Goal: Task Accomplishment & Management: Manage account settings

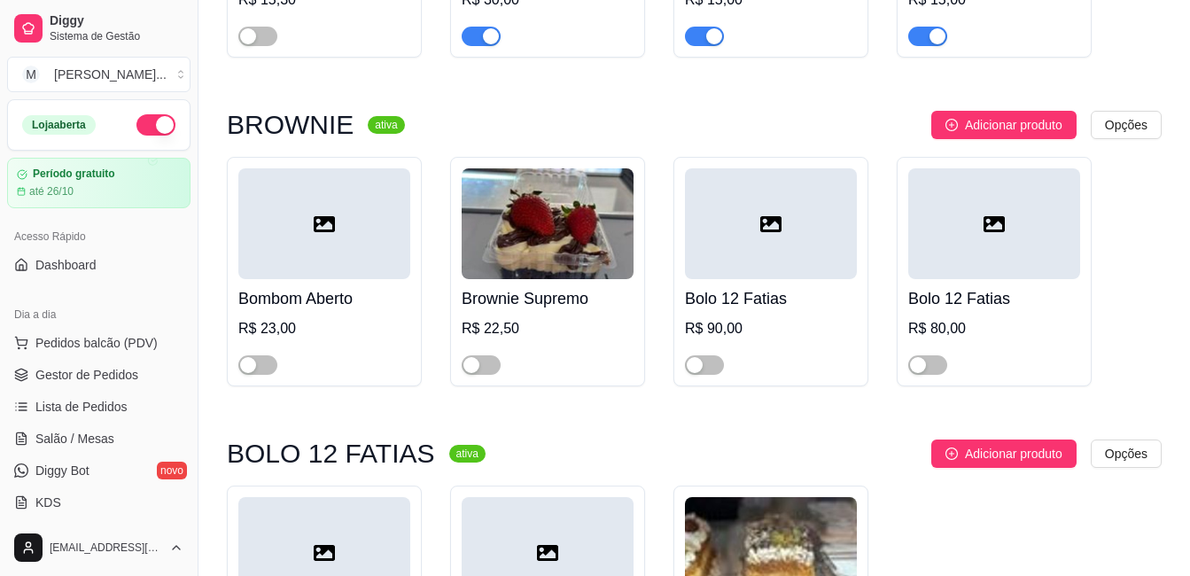
scroll to position [167, 0]
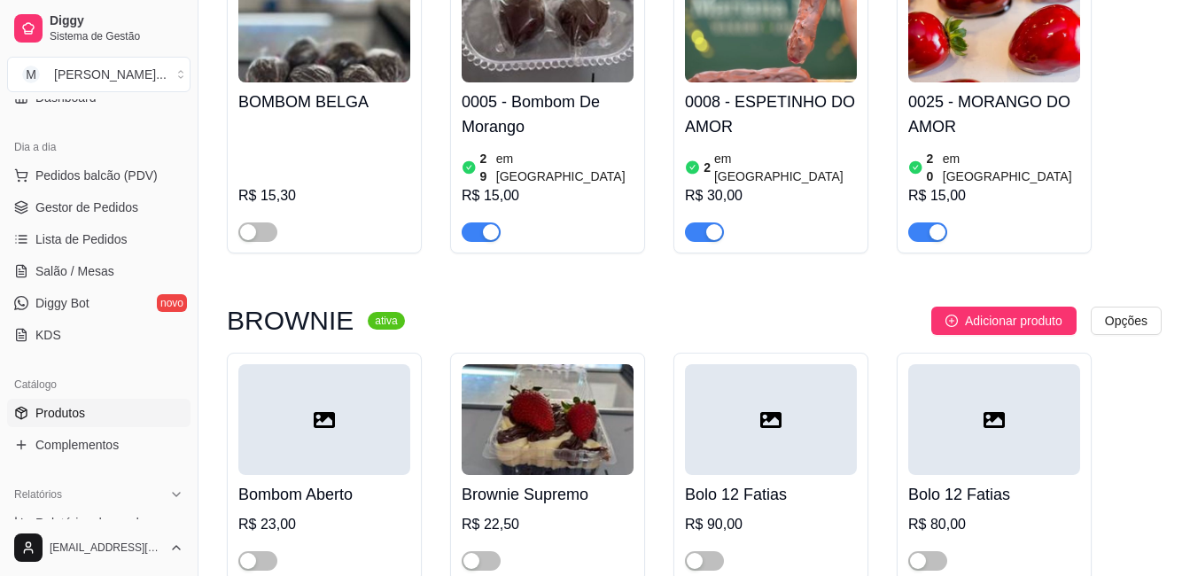
drag, startPoint x: 0, startPoint y: 0, endPoint x: 641, endPoint y: 309, distance: 712.1
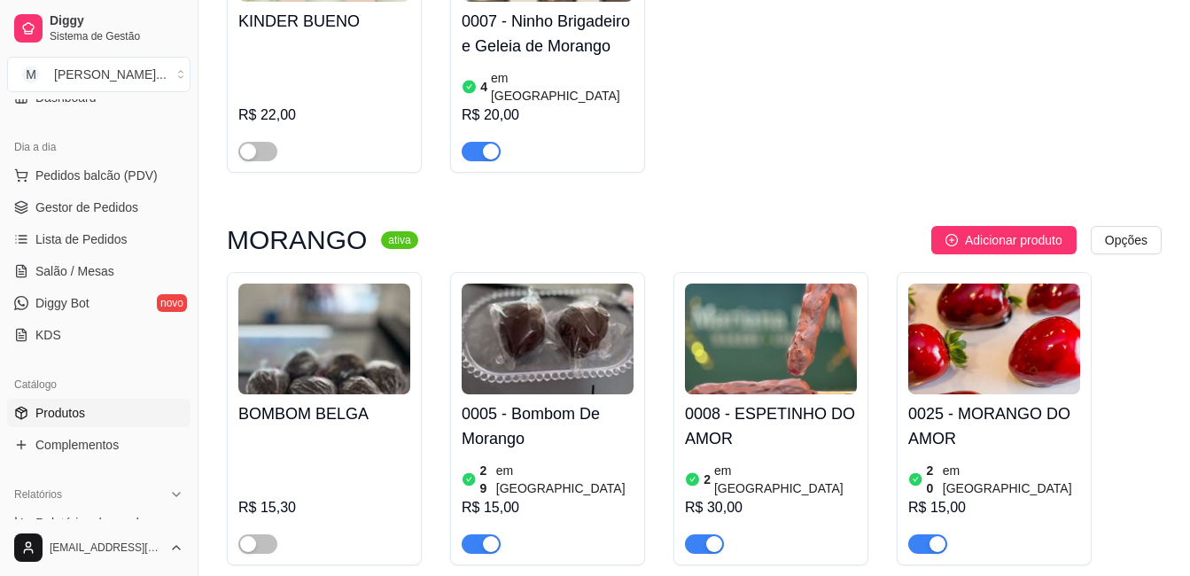
scroll to position [2342, 0]
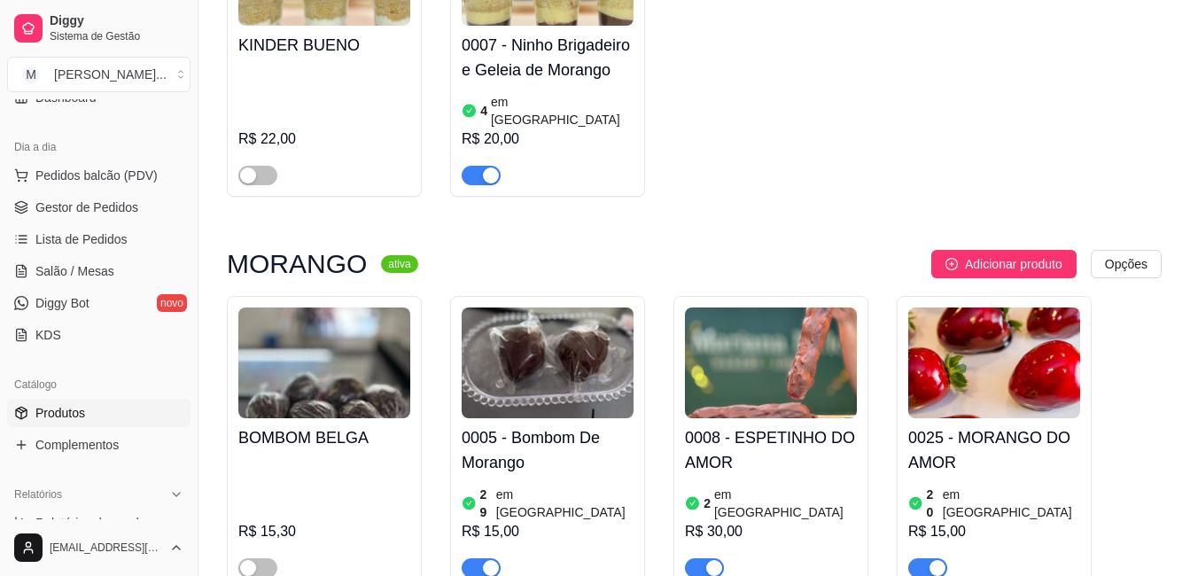
drag, startPoint x: 641, startPoint y: 309, endPoint x: 696, endPoint y: 133, distance: 184.7
click at [696, 250] on div "Adicionar produto Opções" at bounding box center [796, 264] width 729 height 28
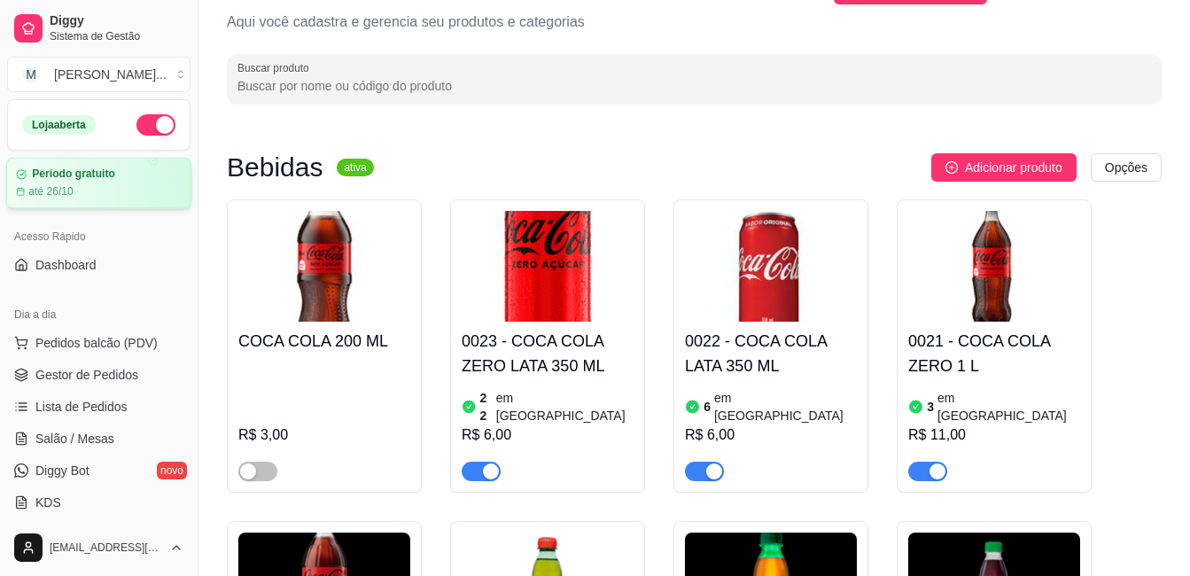
scroll to position [0, 0]
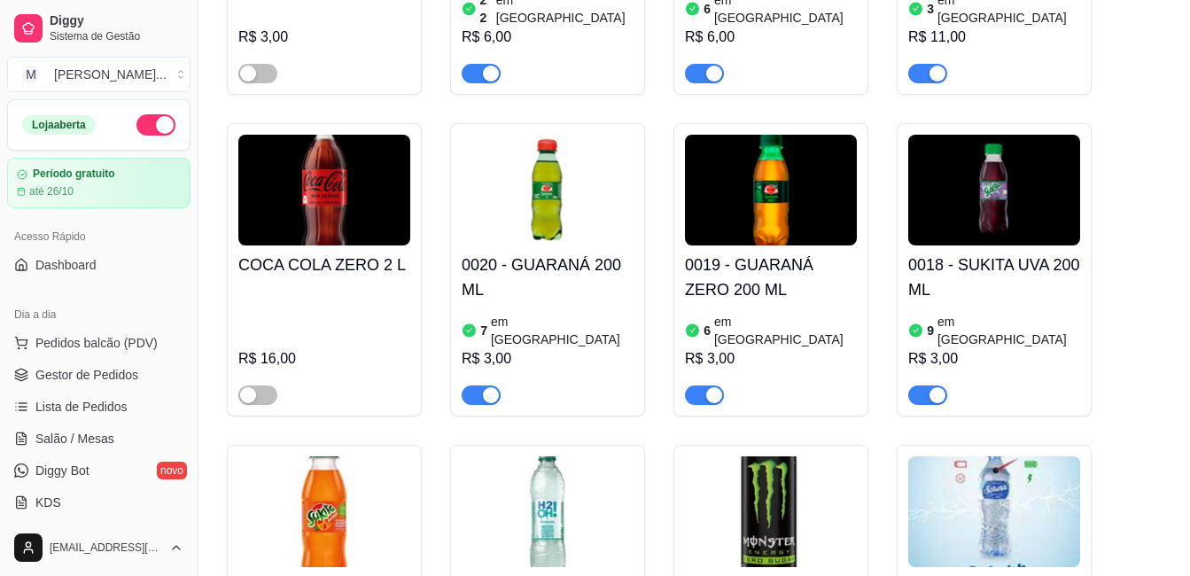
click at [297, 177] on img at bounding box center [324, 190] width 172 height 111
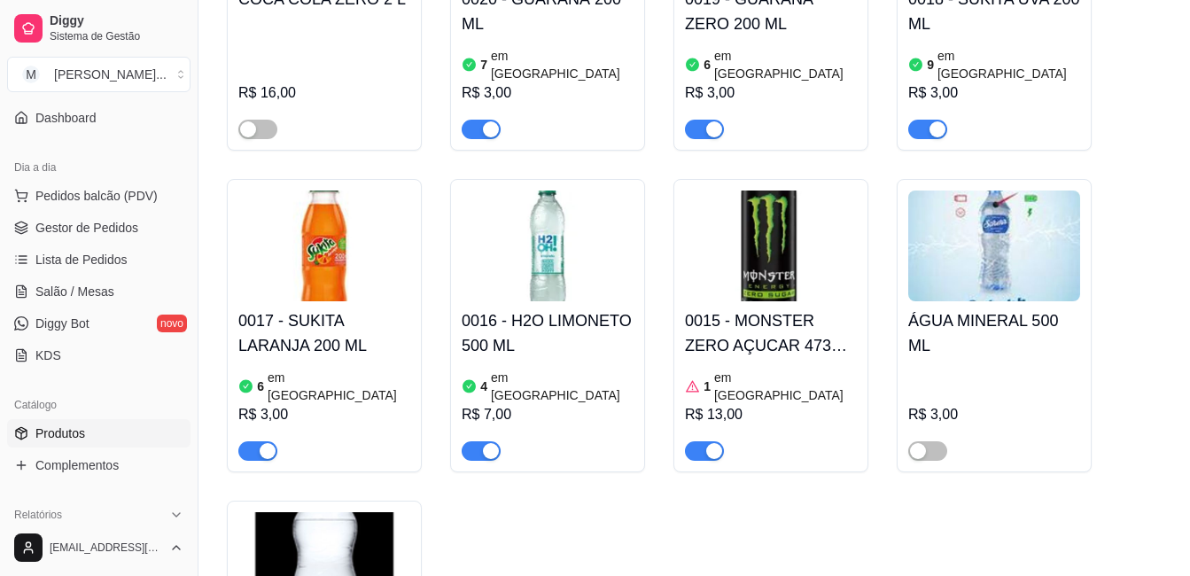
scroll to position [177, 0]
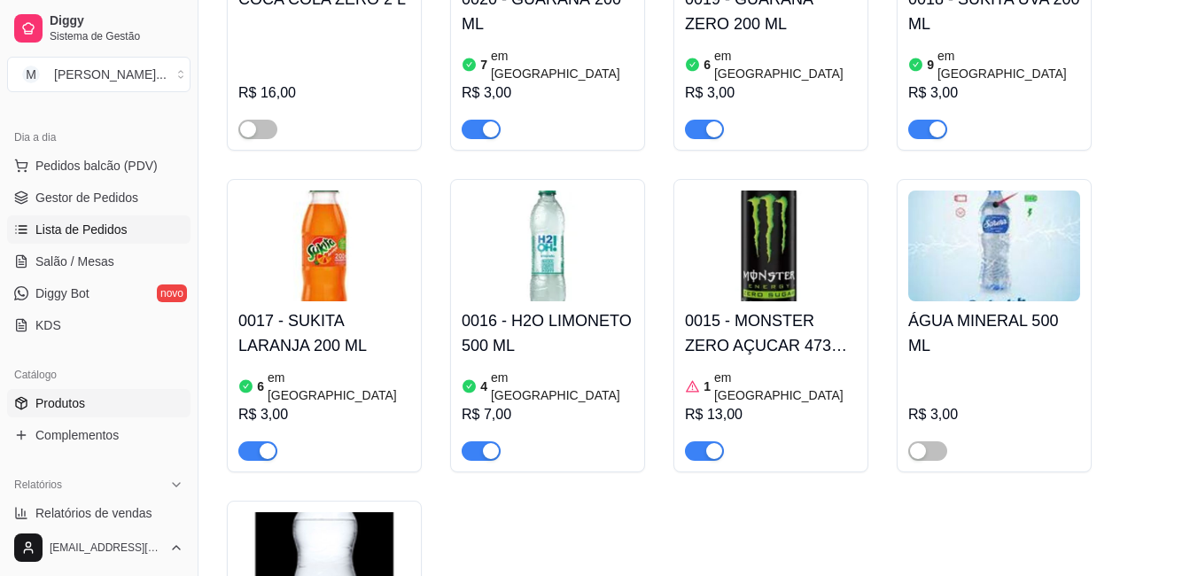
click at [117, 226] on span "Lista de Pedidos" at bounding box center [81, 230] width 92 height 18
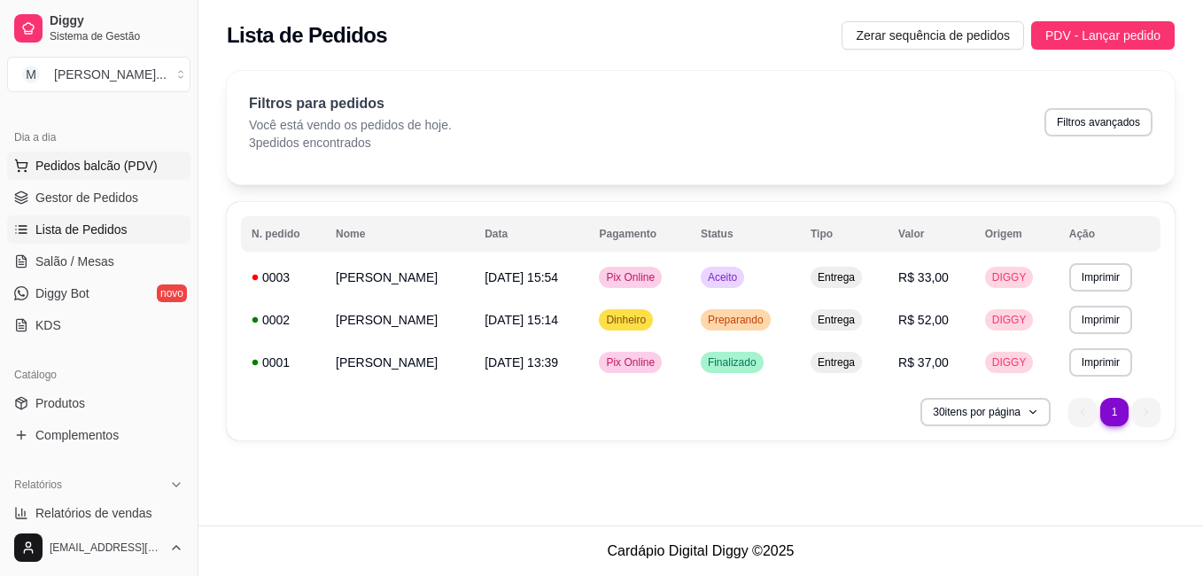
click at [141, 158] on span "Pedidos balcão (PDV)" at bounding box center [96, 166] width 122 height 18
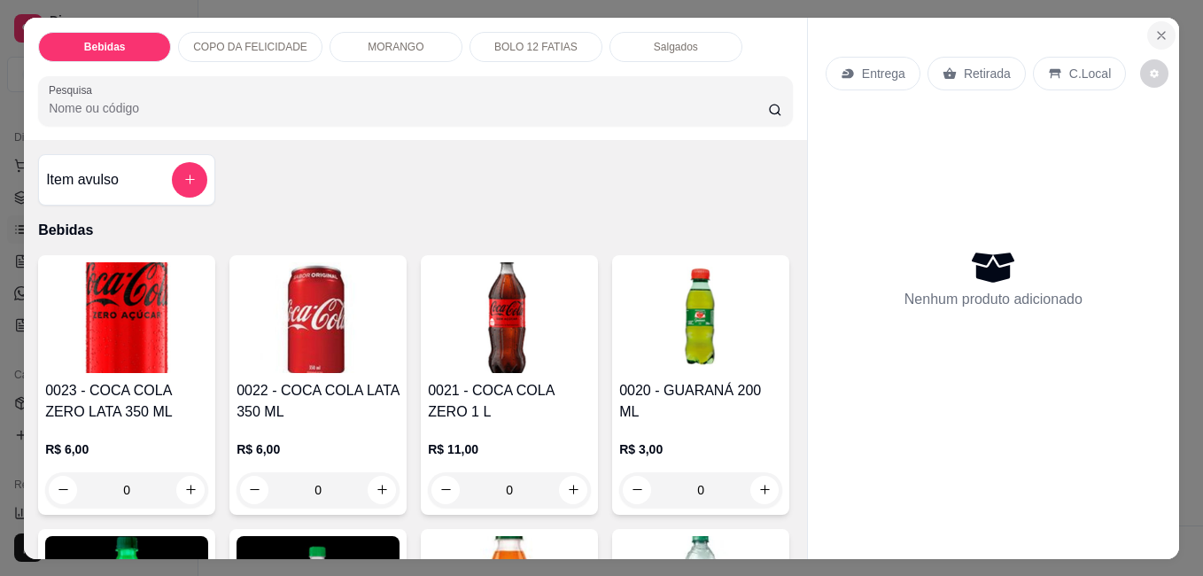
click at [1152, 35] on button "Close" at bounding box center [1161, 35] width 28 height 28
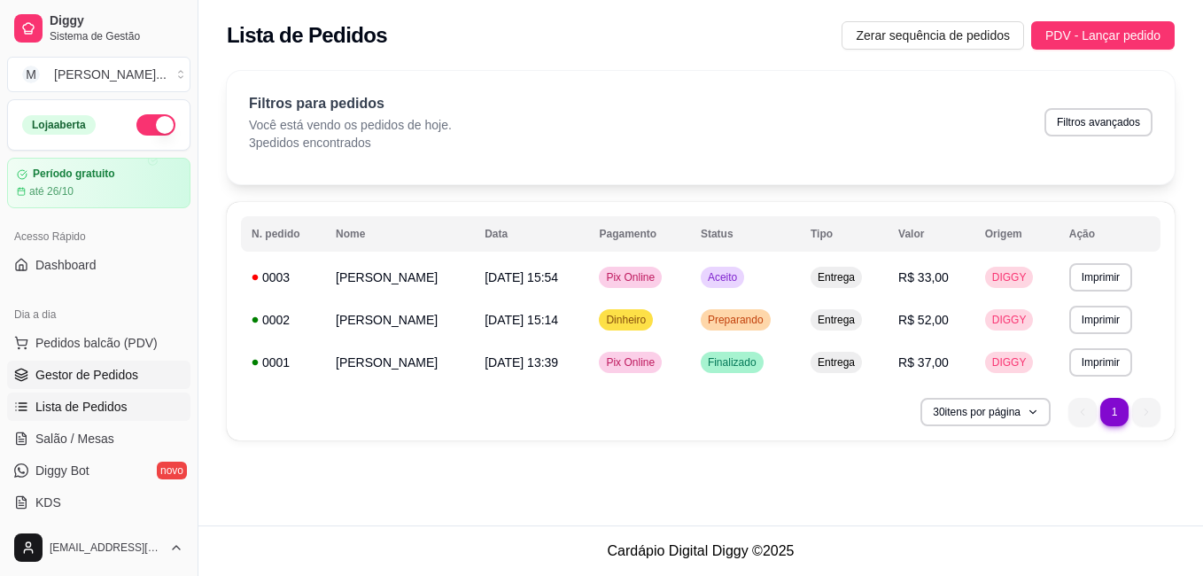
click at [114, 377] on span "Gestor de Pedidos" at bounding box center [86, 375] width 103 height 18
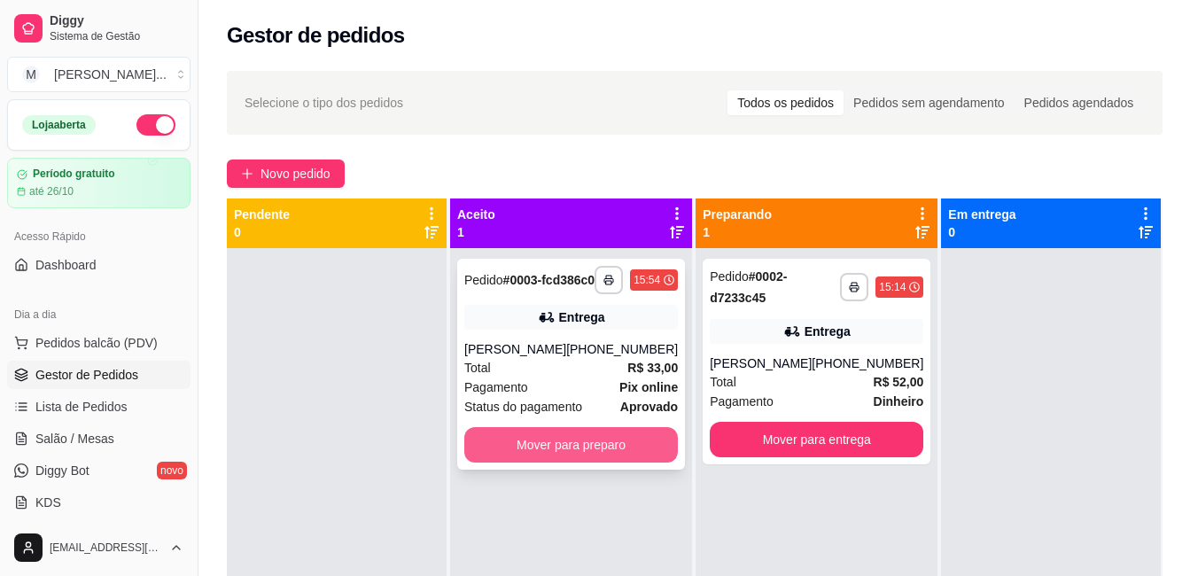
click at [624, 455] on button "Mover para preparo" at bounding box center [571, 444] width 214 height 35
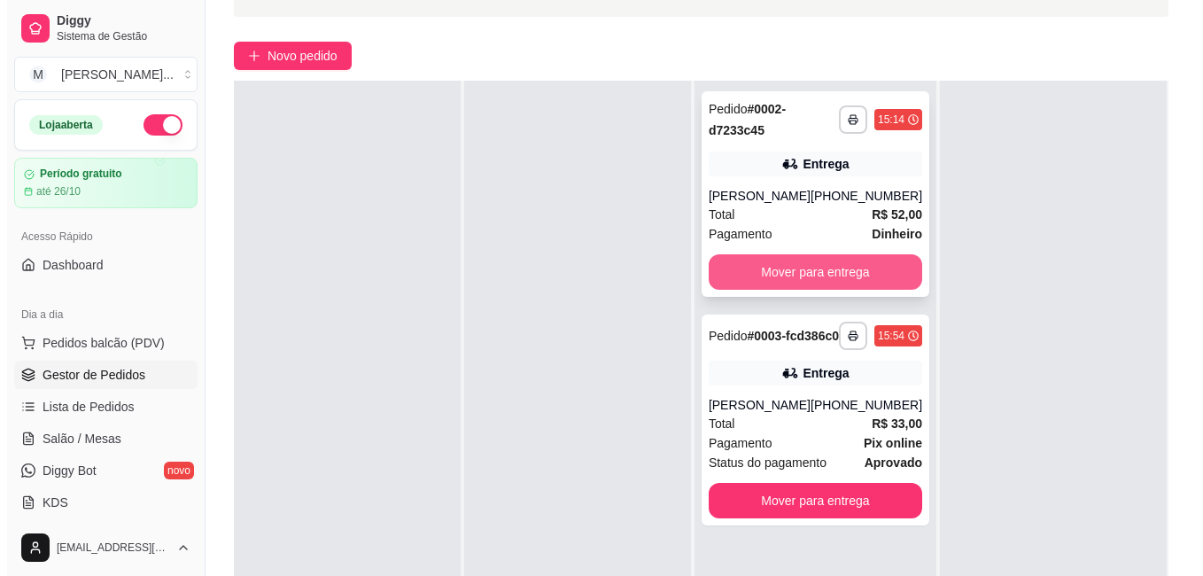
scroll to position [270, 0]
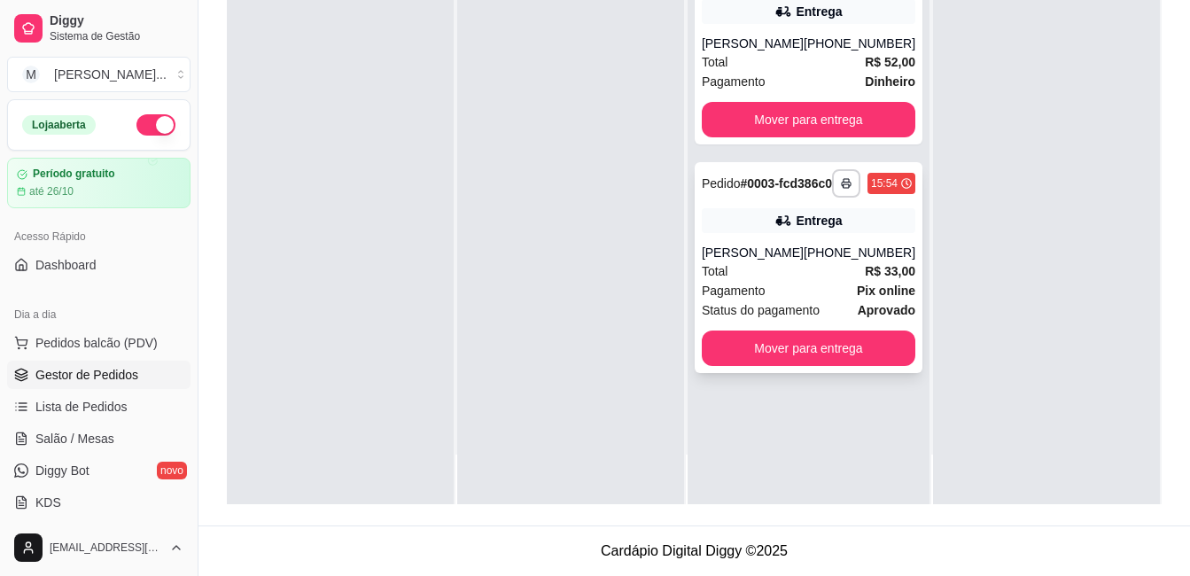
click at [789, 300] on div "Pagamento Pix online" at bounding box center [809, 290] width 214 height 19
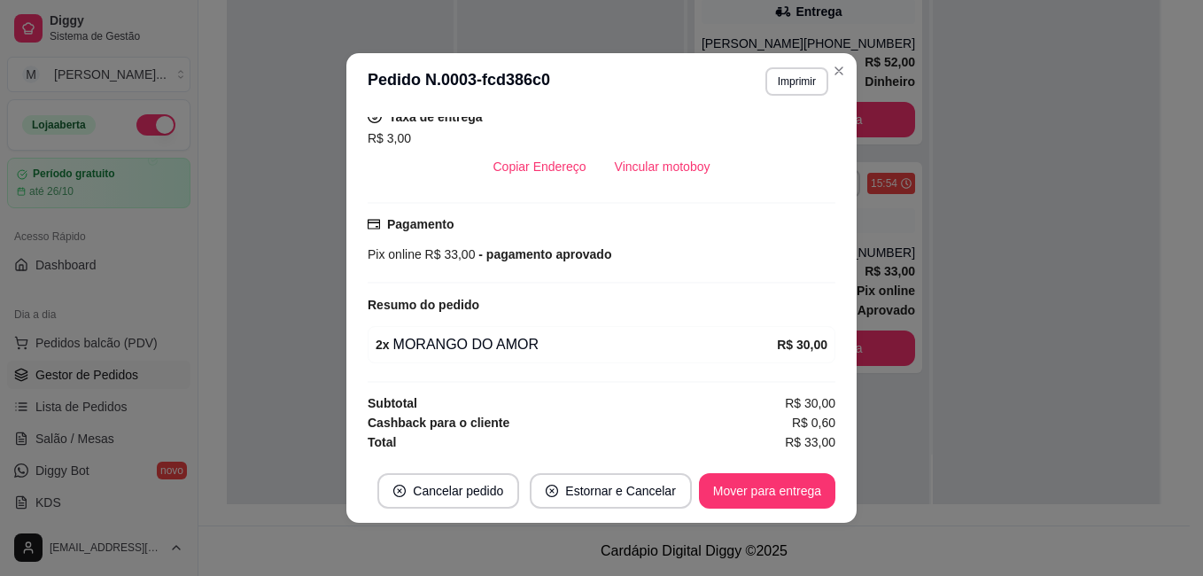
scroll to position [4, 0]
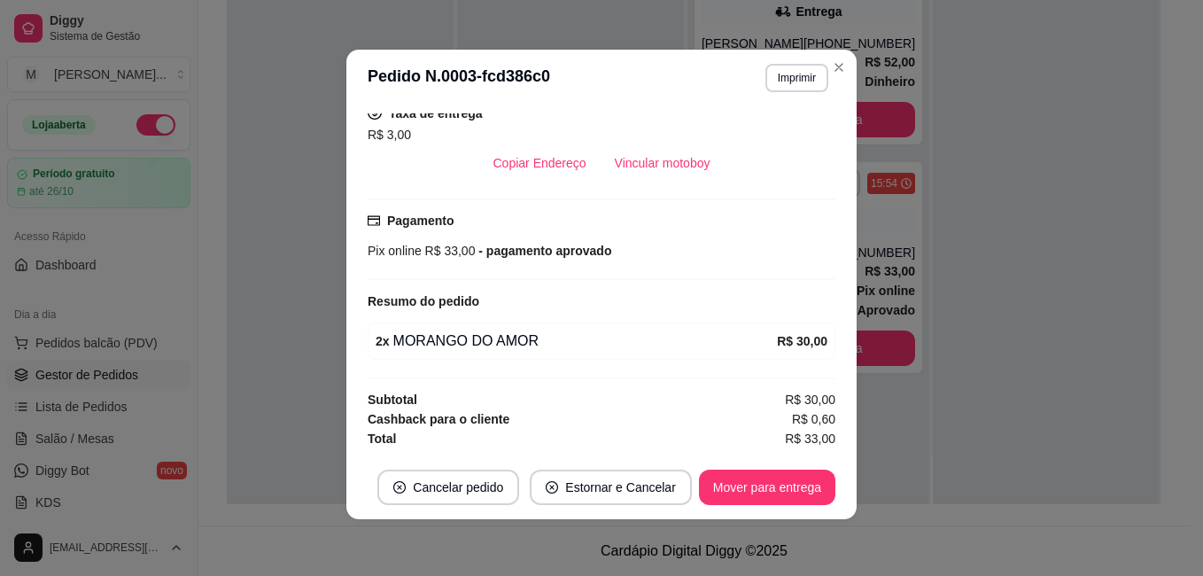
click at [602, 245] on div "Pix online R$ 33,00 - pagamento aprovado" at bounding box center [602, 250] width 468 height 19
click at [613, 256] on div "Pix online R$ 33,00 - pagamento aprovado" at bounding box center [602, 250] width 468 height 19
click at [781, 483] on button "Mover para entrega" at bounding box center [767, 487] width 133 height 35
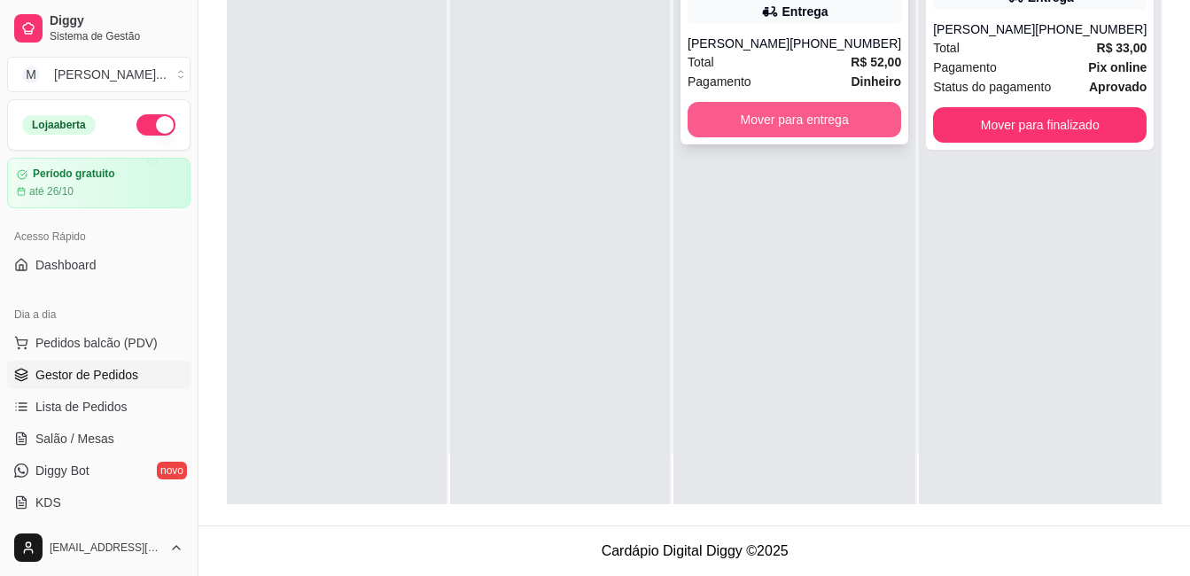
click at [849, 137] on button "Mover para entrega" at bounding box center [794, 119] width 214 height 35
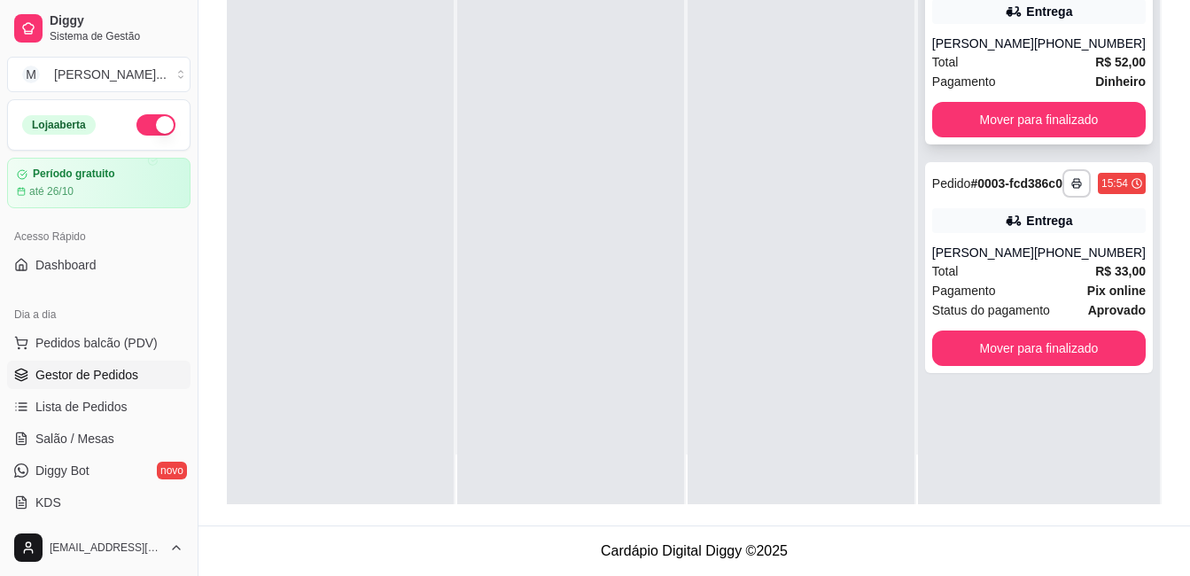
click at [1024, 35] on div "[PERSON_NAME]" at bounding box center [983, 44] width 102 height 18
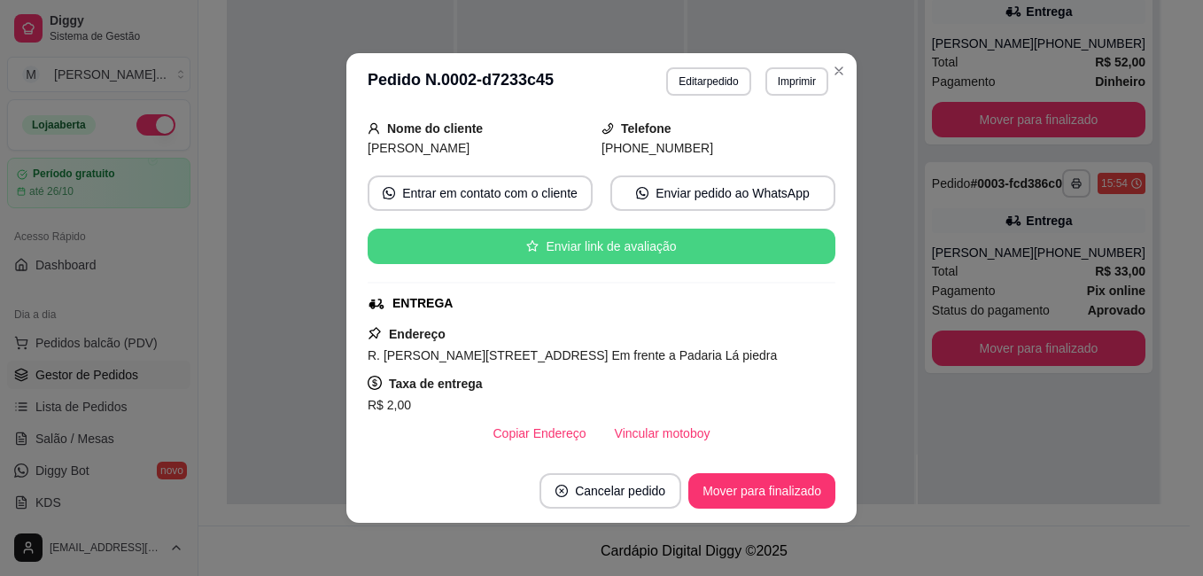
scroll to position [177, 0]
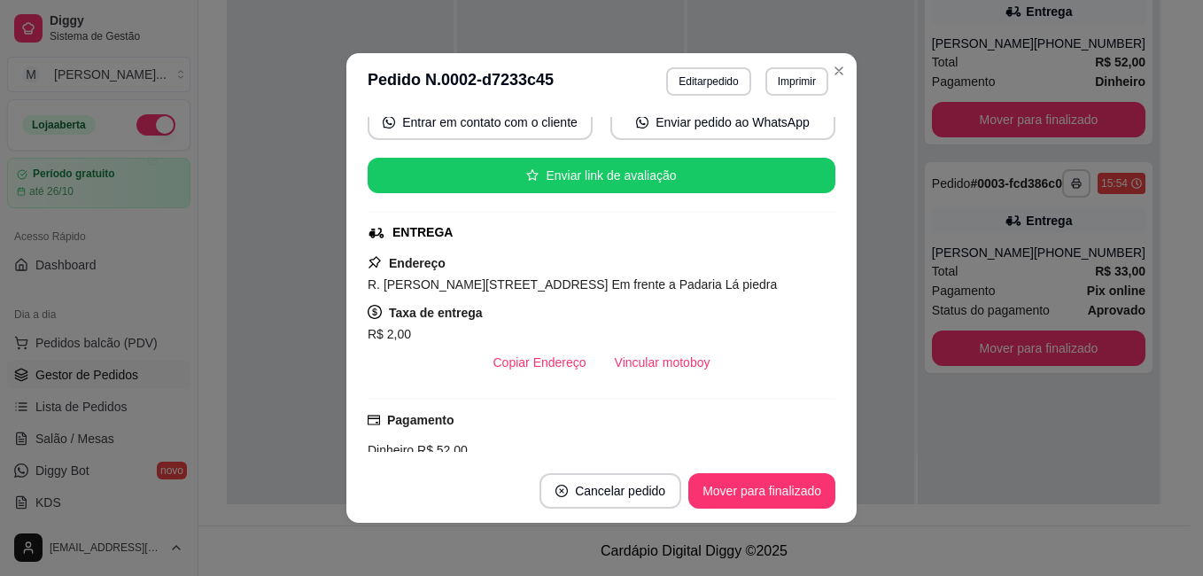
click at [572, 252] on div "feito há 148 minutos Horário do pedido [DATE] 15:14 Status do pedido SAIU PARA …" at bounding box center [602, 284] width 468 height 335
click at [641, 359] on button "Vincular motoboy" at bounding box center [663, 362] width 124 height 35
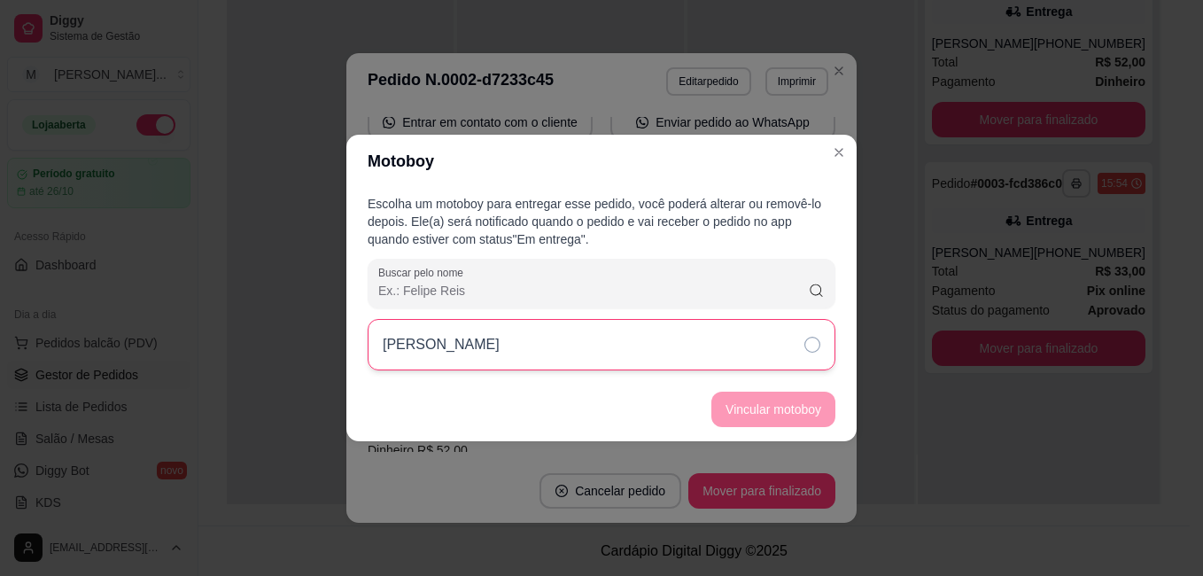
click at [802, 343] on div "[PERSON_NAME]" at bounding box center [602, 344] width 468 height 51
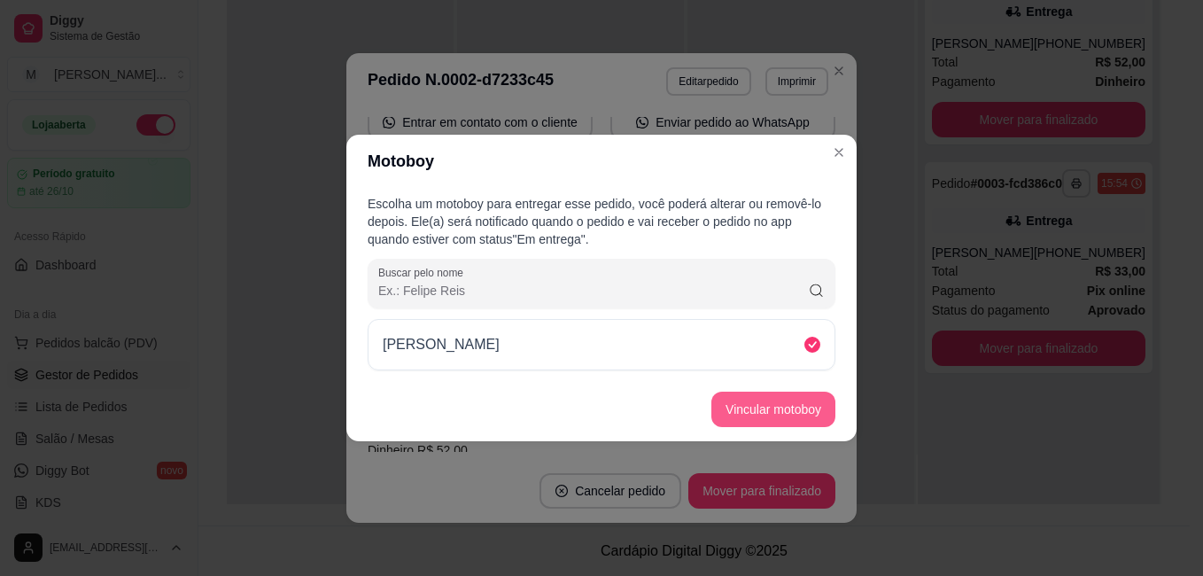
click at [784, 415] on button "Vincular motoboy" at bounding box center [773, 409] width 124 height 35
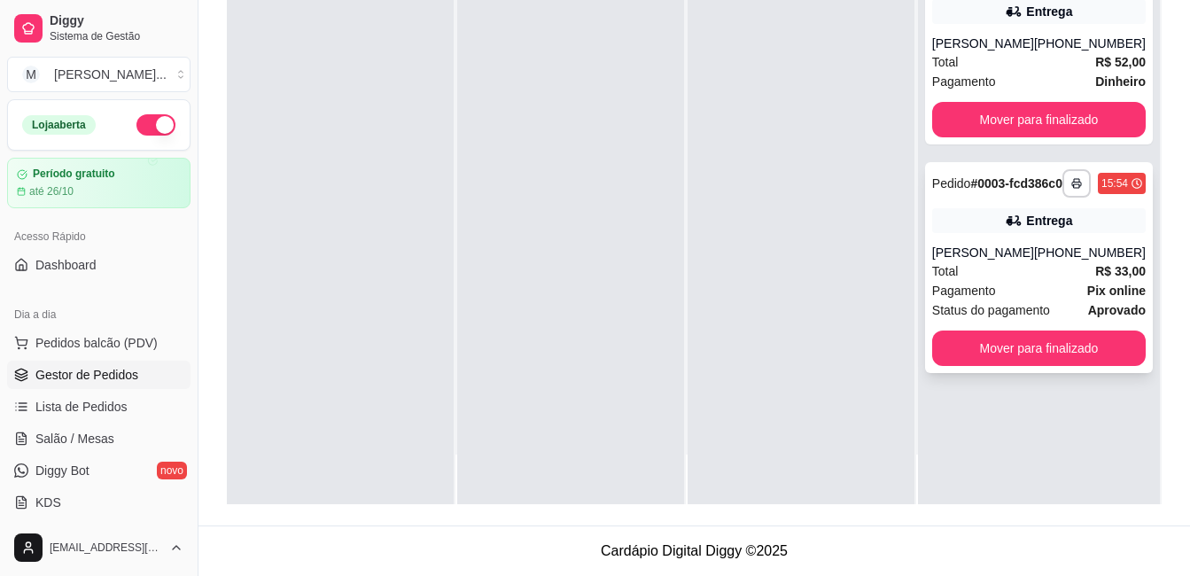
click at [1019, 233] on div "Entrega" at bounding box center [1039, 220] width 214 height 25
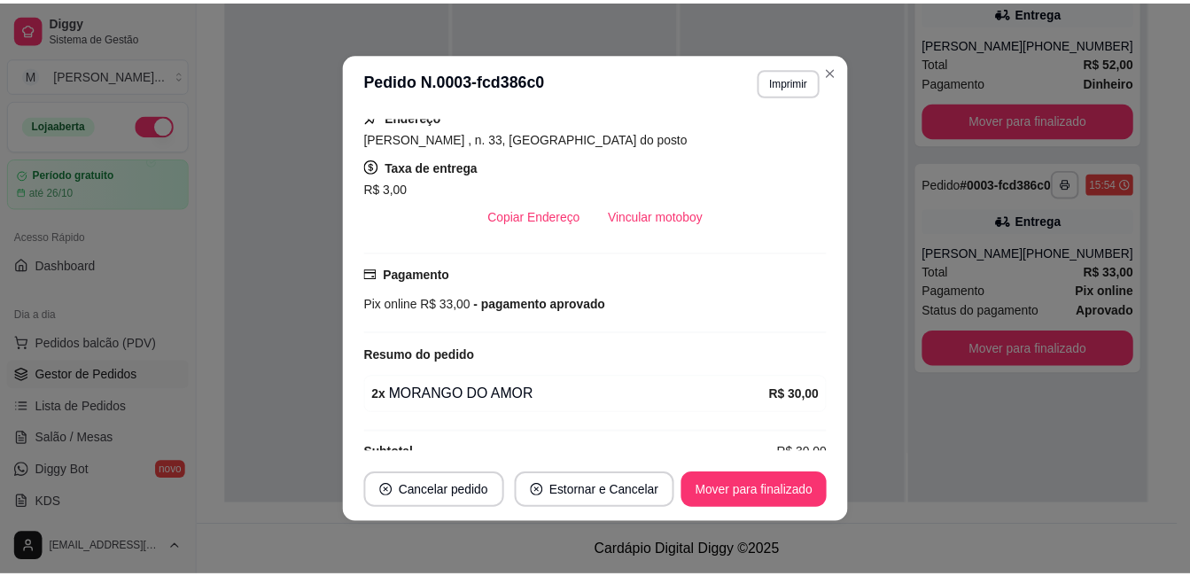
scroll to position [354, 0]
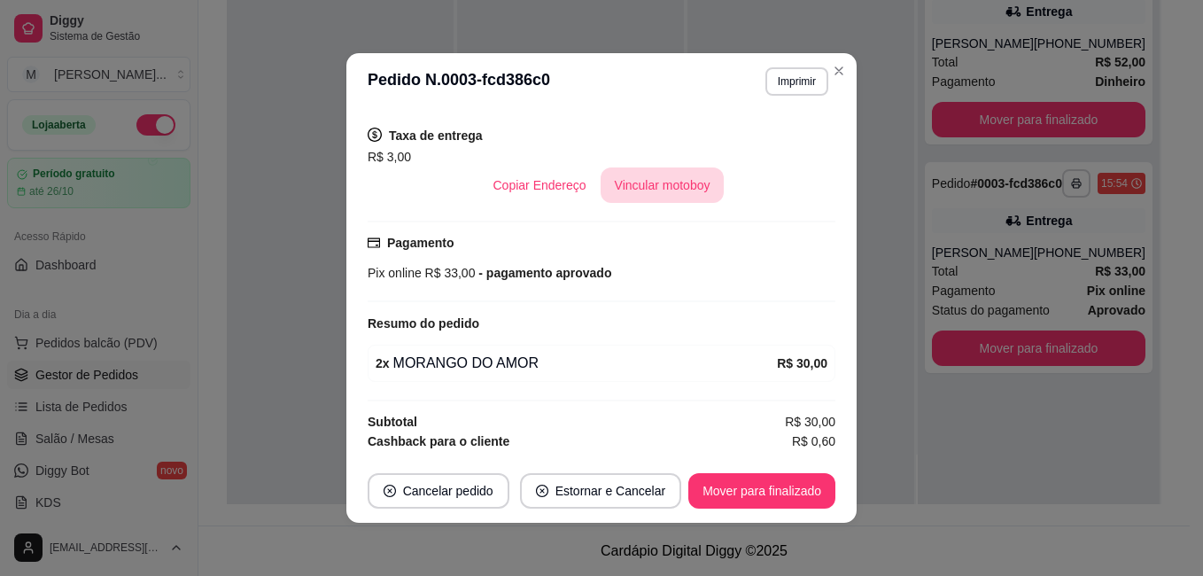
click at [652, 175] on button "Vincular motoboy" at bounding box center [663, 184] width 124 height 35
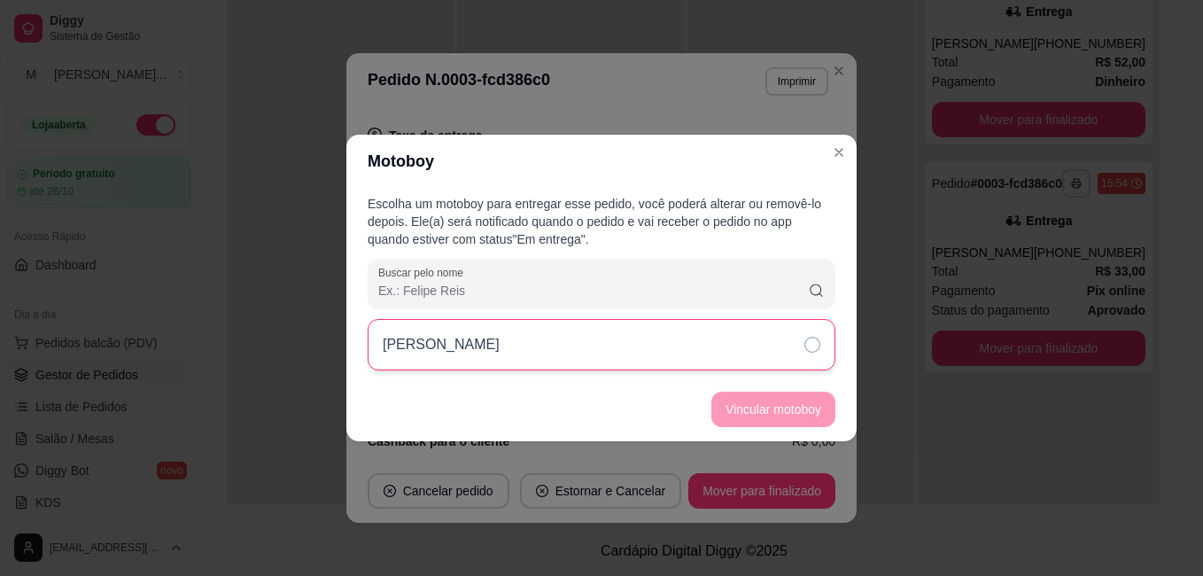
click at [809, 338] on icon at bounding box center [812, 345] width 16 height 16
click at [781, 401] on button "Vincular motoboy" at bounding box center [773, 409] width 120 height 35
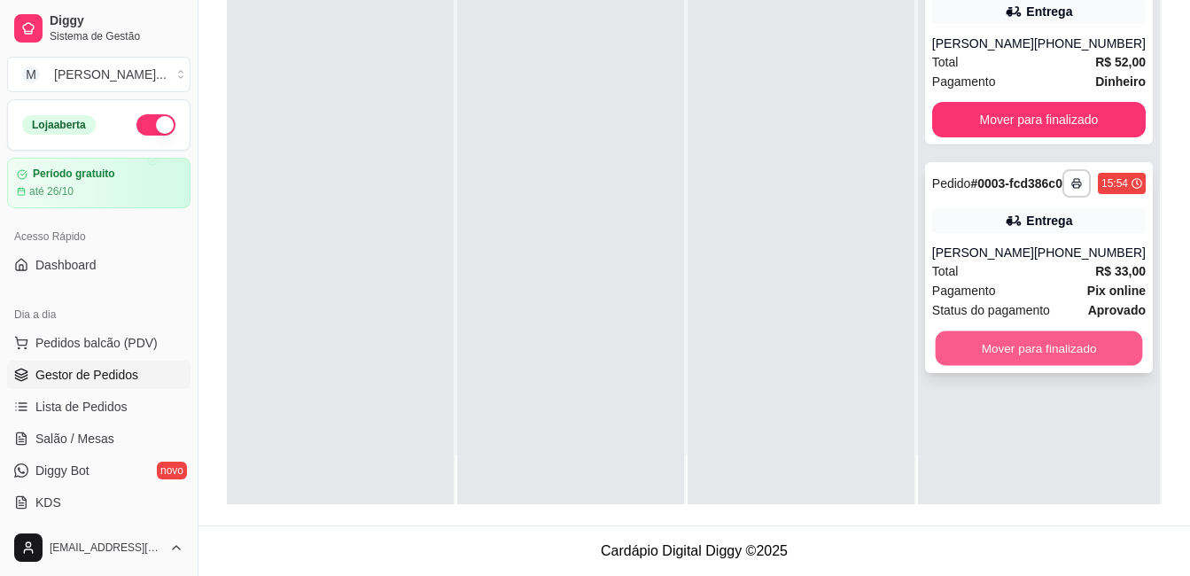
click at [975, 366] on button "Mover para finalizado" at bounding box center [1038, 348] width 207 height 35
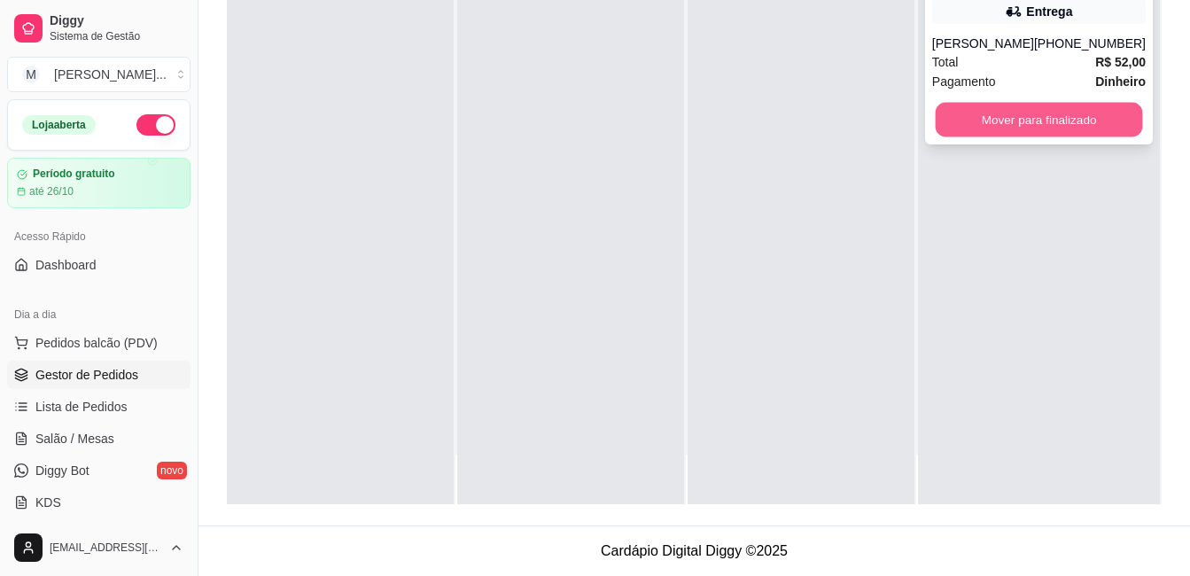
click at [989, 135] on button "Mover para finalizado" at bounding box center [1038, 120] width 207 height 35
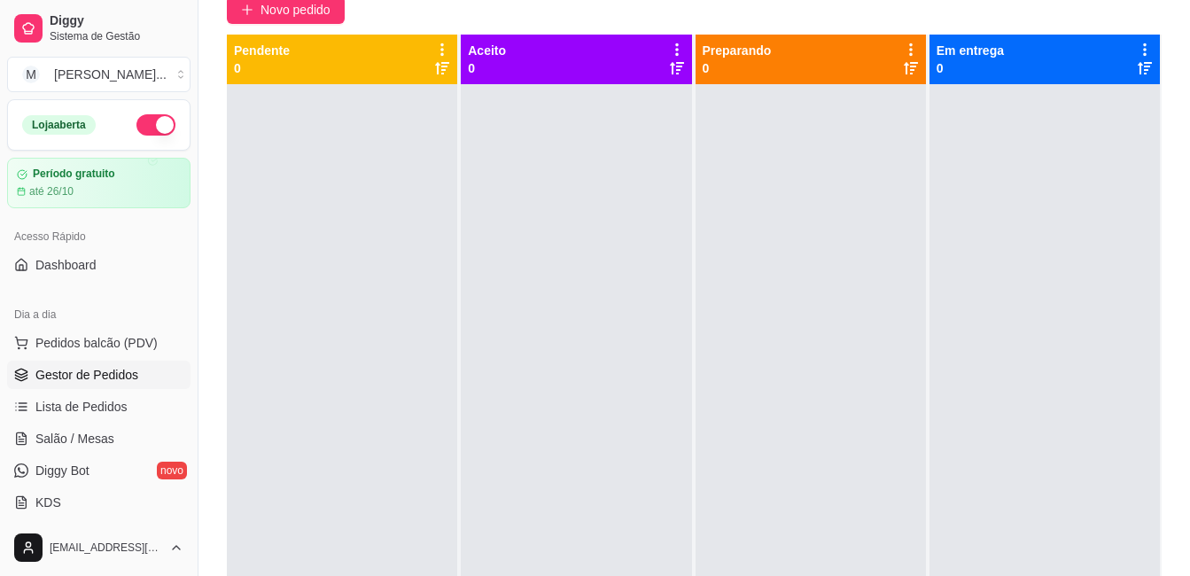
scroll to position [0, 0]
